Goal: Information Seeking & Learning: Check status

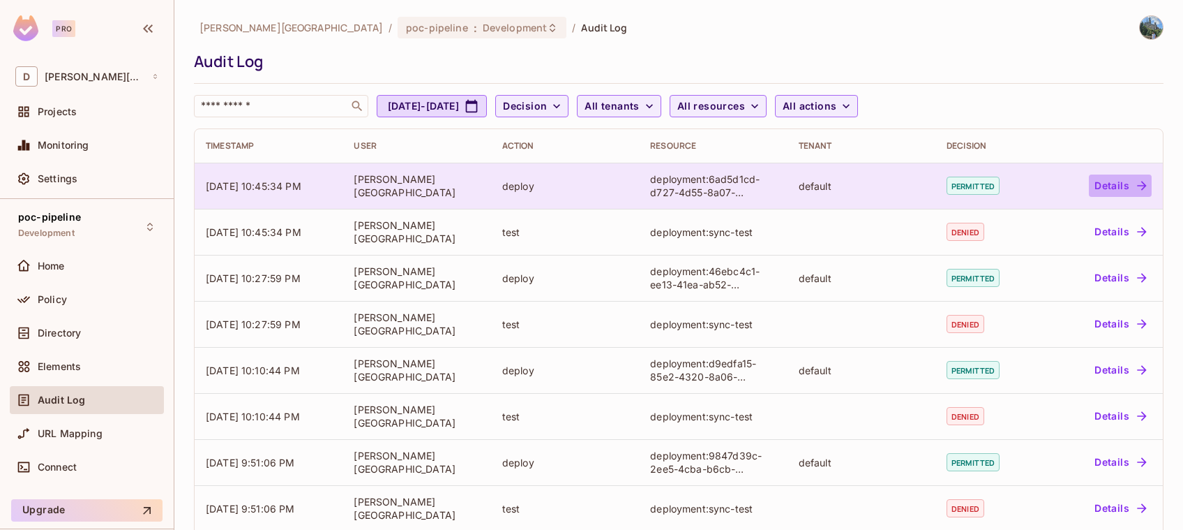
click at [1089, 186] on button "Details" at bounding box center [1120, 185] width 63 height 22
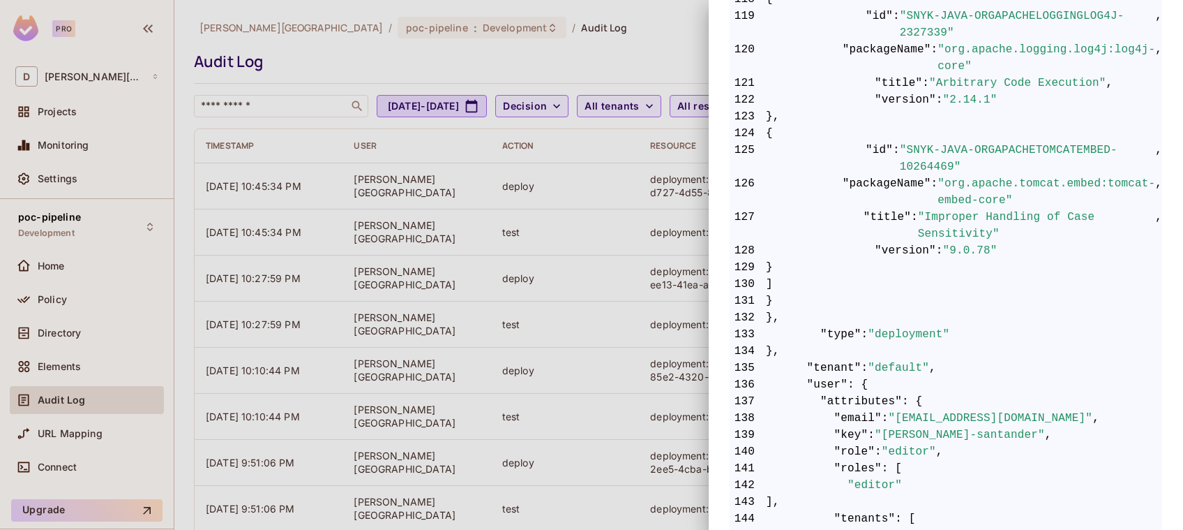
scroll to position [2779, 0]
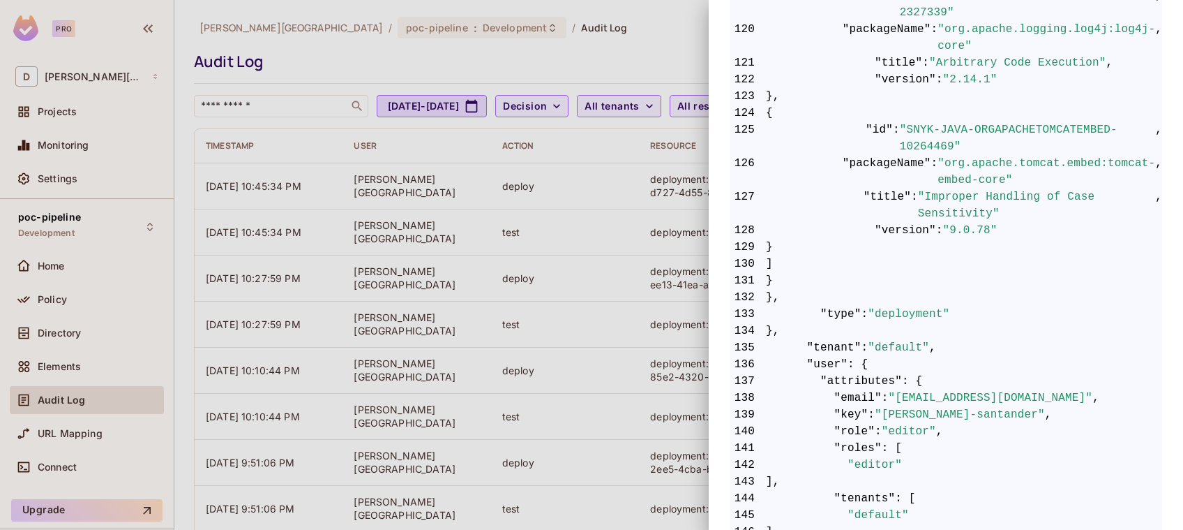
click at [591, 48] on div at bounding box center [591, 265] width 1183 height 530
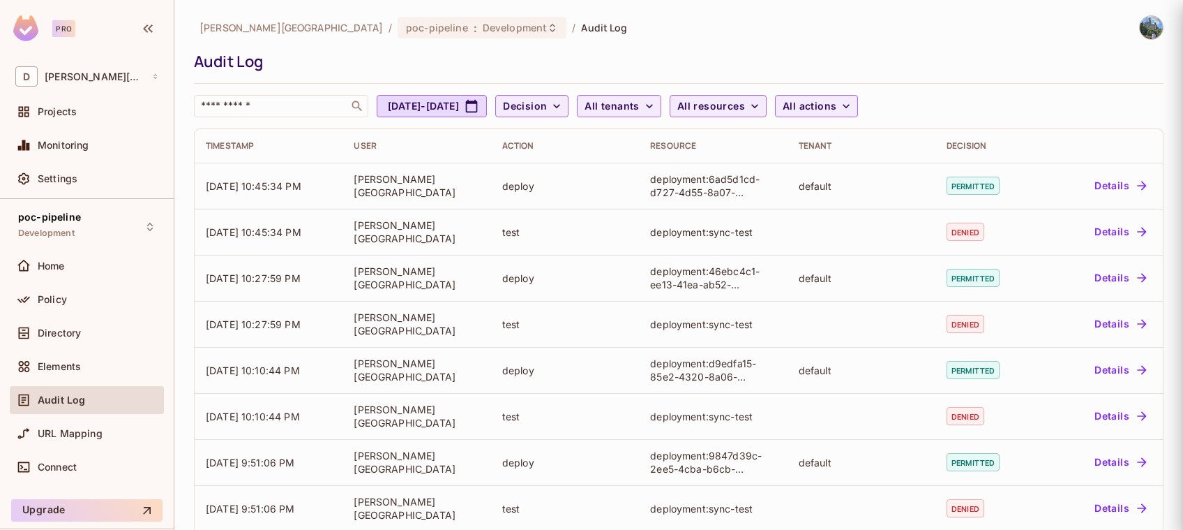
scroll to position [0, 0]
